Goal: Communication & Community: Answer question/provide support

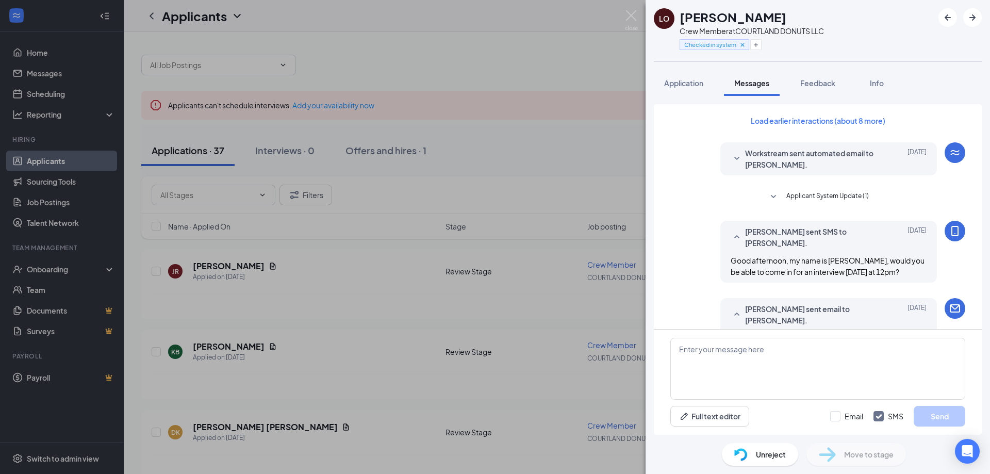
click at [537, 148] on div "LO [PERSON_NAME] Crew Member at COURTLAND DONUTS LLC Checked in system Applicat…" at bounding box center [495, 237] width 990 height 474
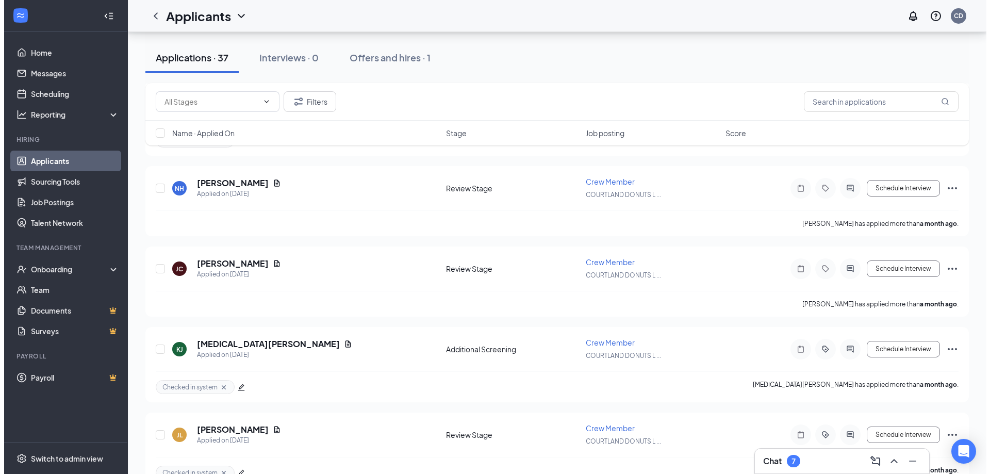
scroll to position [2630, 0]
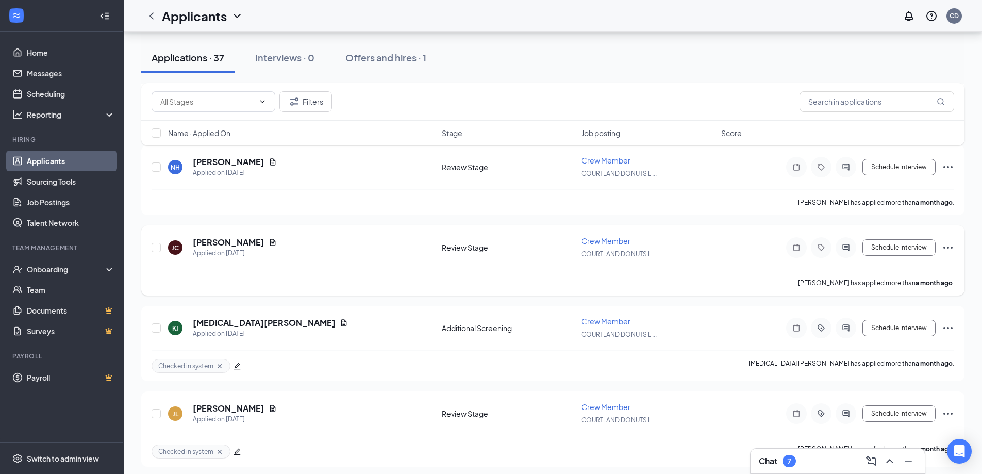
click at [340, 253] on div "[PERSON_NAME] [PERSON_NAME] Applied on [DATE]" at bounding box center [302, 248] width 268 height 22
click at [215, 244] on h5 "[PERSON_NAME]" at bounding box center [229, 242] width 72 height 11
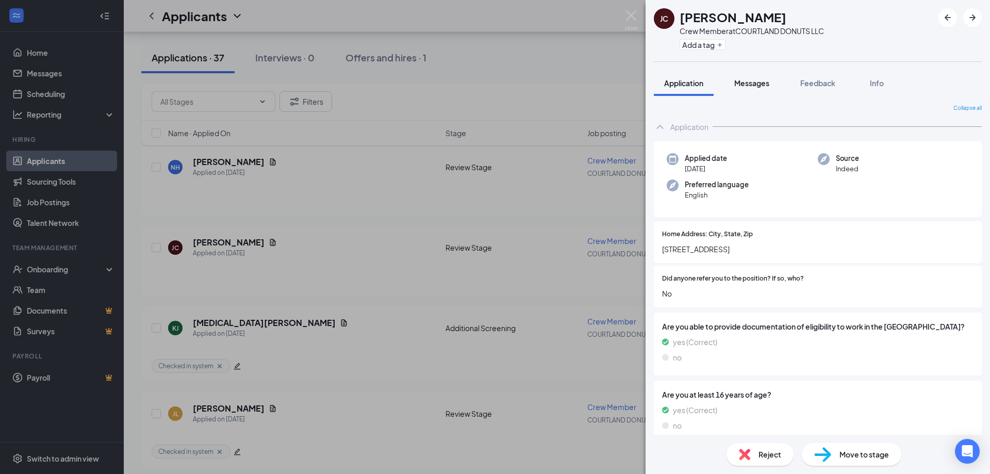
click at [755, 81] on span "Messages" at bounding box center [751, 82] width 35 height 9
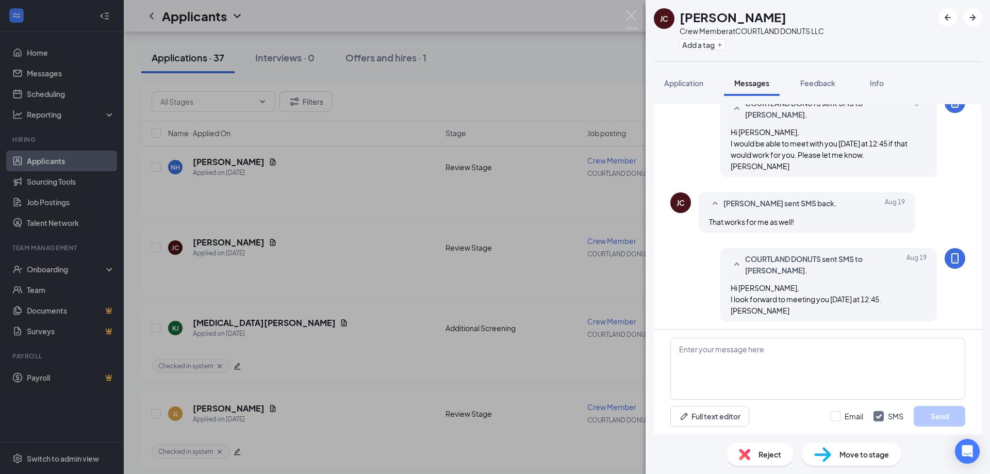
scroll to position [395, 0]
click at [742, 363] on textarea at bounding box center [817, 369] width 295 height 62
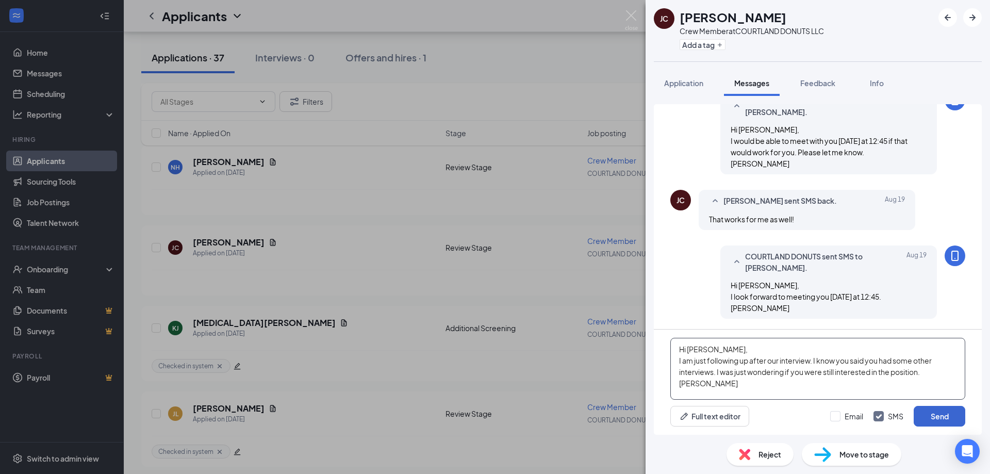
type textarea "Hi [PERSON_NAME], I am just following up after our interview. I know you said y…"
click at [930, 416] on button "Send" at bounding box center [940, 416] width 52 height 21
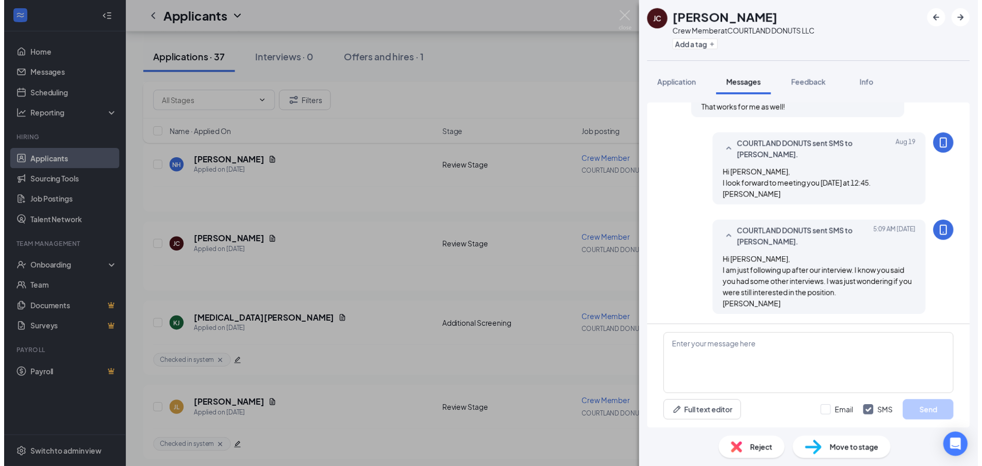
scroll to position [506, 0]
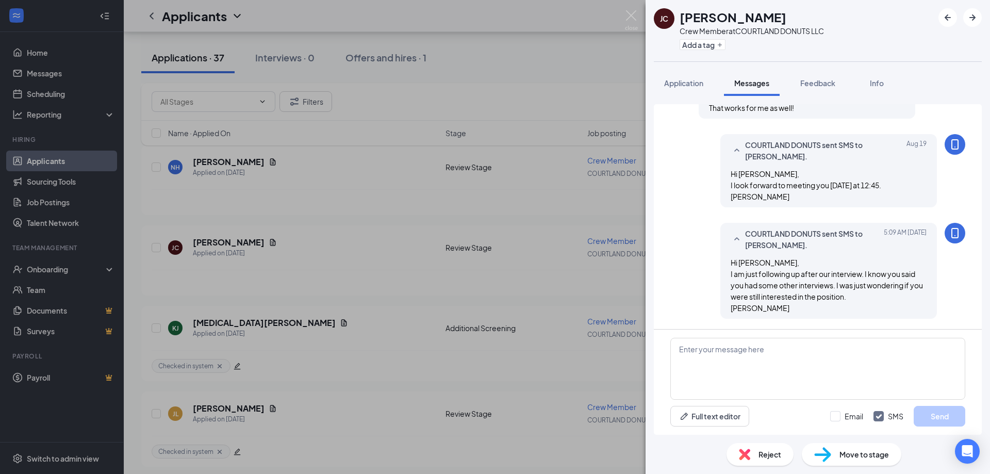
click at [620, 68] on div "[PERSON_NAME] [PERSON_NAME] Crew Member at COURTLAND DONUTS LLC Add a tag Appli…" at bounding box center [495, 237] width 990 height 474
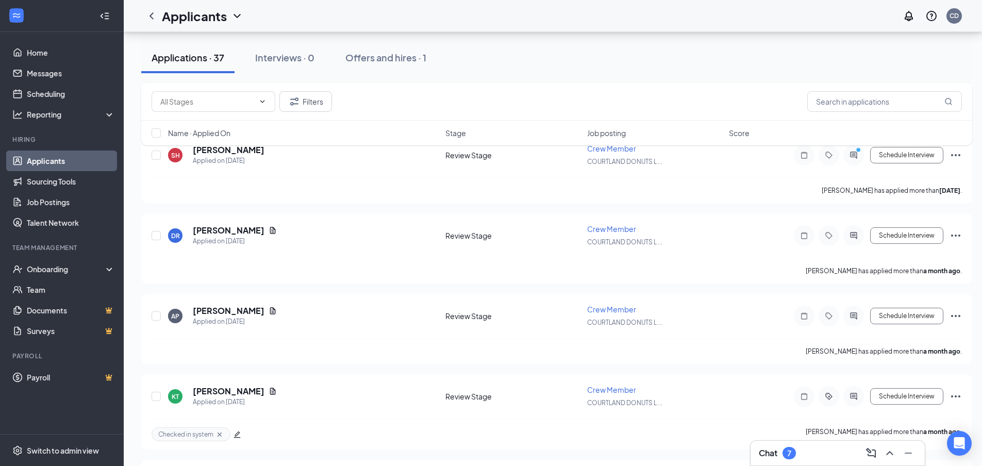
scroll to position [2218, 0]
